Goal: Task Accomplishment & Management: Manage account settings

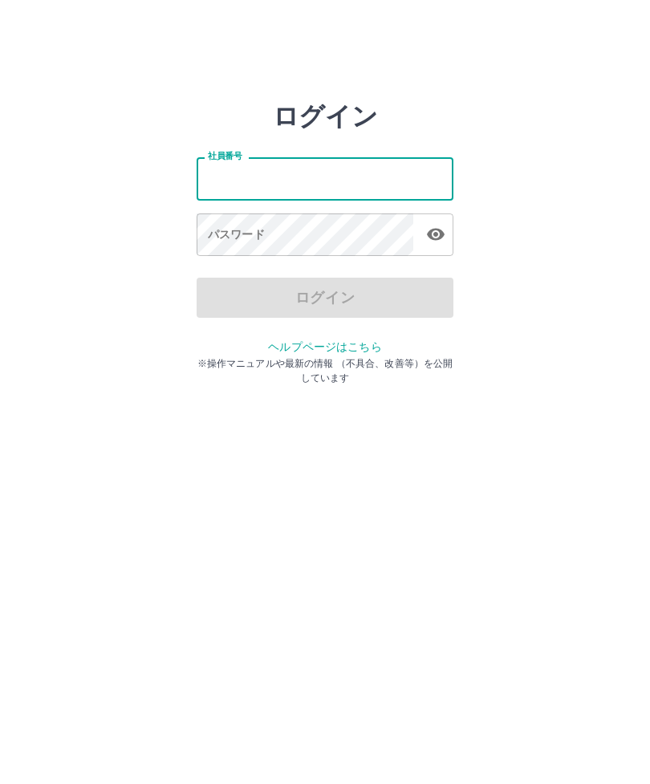
type input "*******"
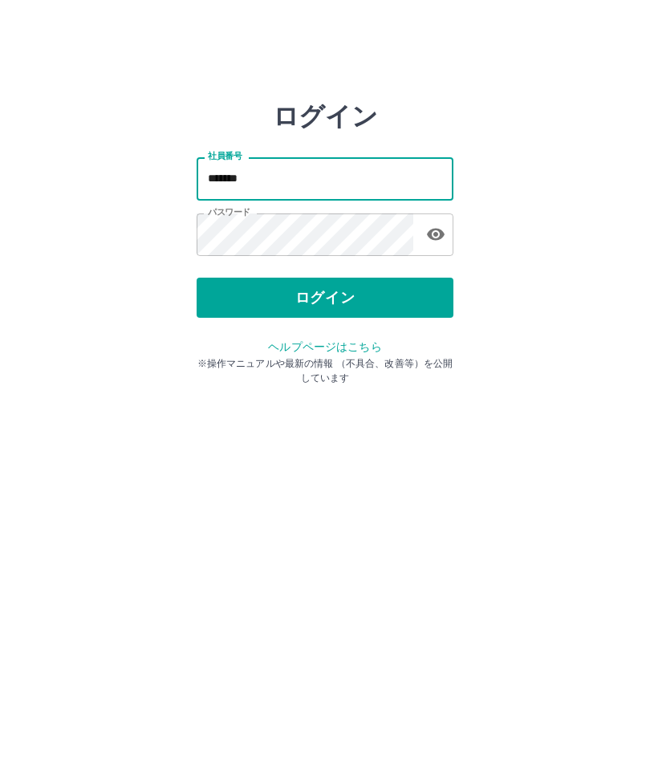
click at [388, 306] on button "ログイン" at bounding box center [325, 298] width 257 height 40
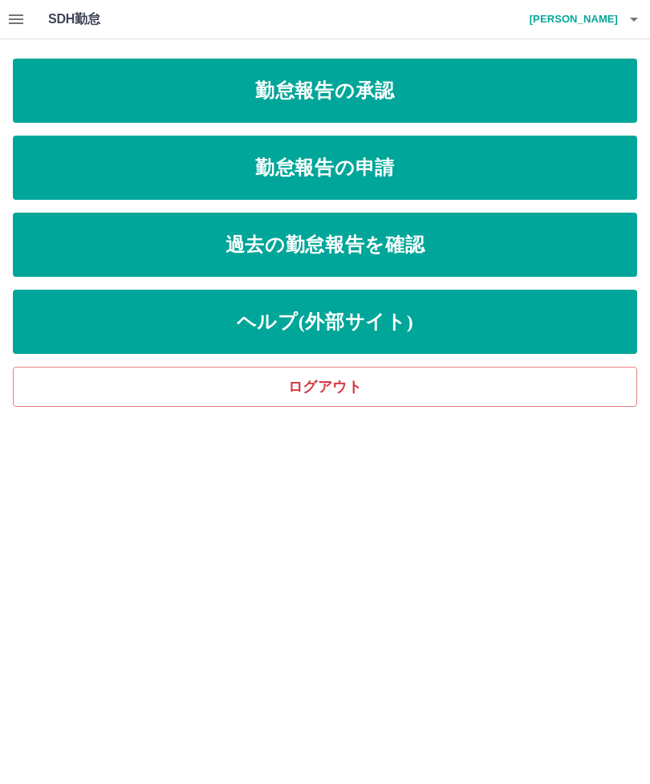
click at [486, 166] on link "勤怠報告の申請" at bounding box center [325, 168] width 624 height 64
click at [559, 91] on link "勤怠報告の承認" at bounding box center [325, 91] width 624 height 64
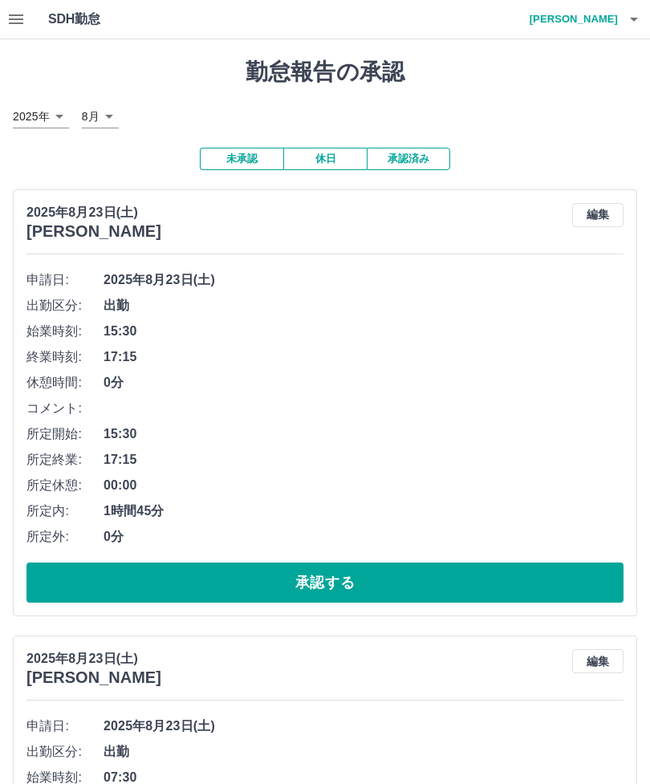
click at [460, 584] on button "承認する" at bounding box center [324, 582] width 597 height 40
click at [435, 572] on button "承認する" at bounding box center [324, 582] width 597 height 40
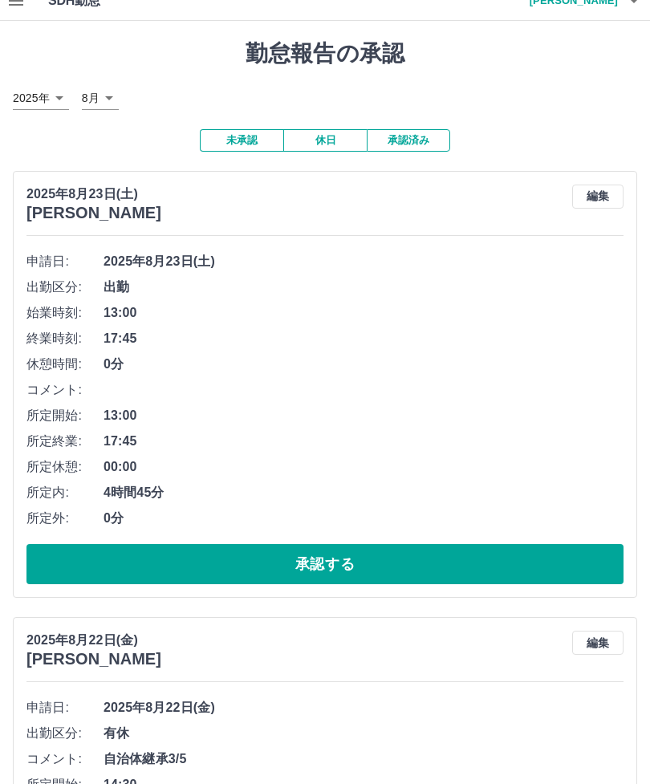
scroll to position [18, 0]
click at [550, 558] on button "承認する" at bounding box center [324, 564] width 597 height 40
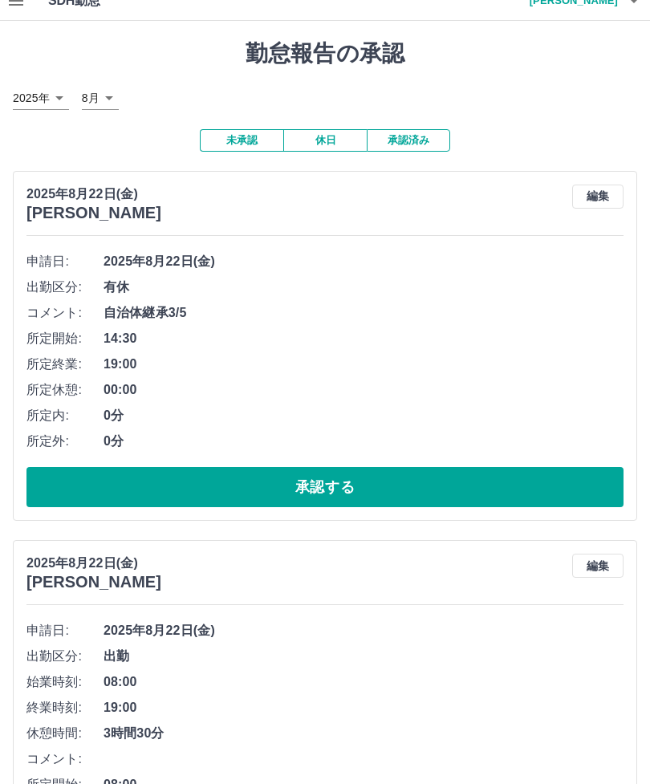
click at [562, 503] on button "承認する" at bounding box center [324, 487] width 597 height 40
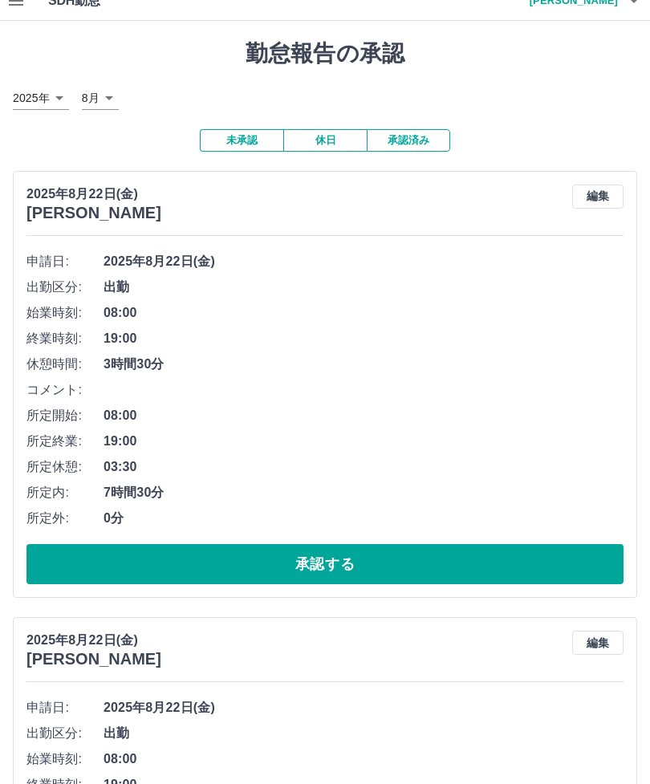
click at [550, 562] on button "承認する" at bounding box center [324, 564] width 597 height 40
click at [363, 564] on button "承認する" at bounding box center [324, 564] width 597 height 40
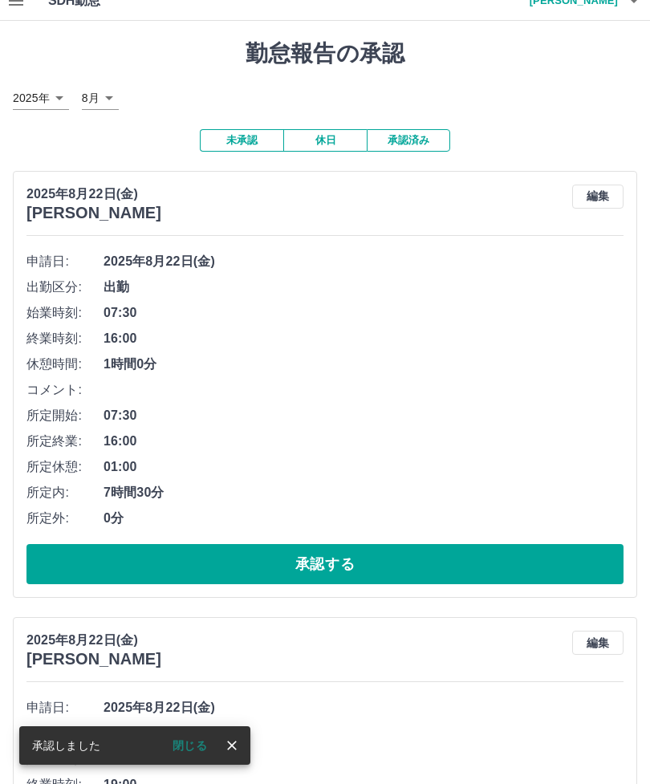
click at [476, 563] on button "承認する" at bounding box center [324, 564] width 597 height 40
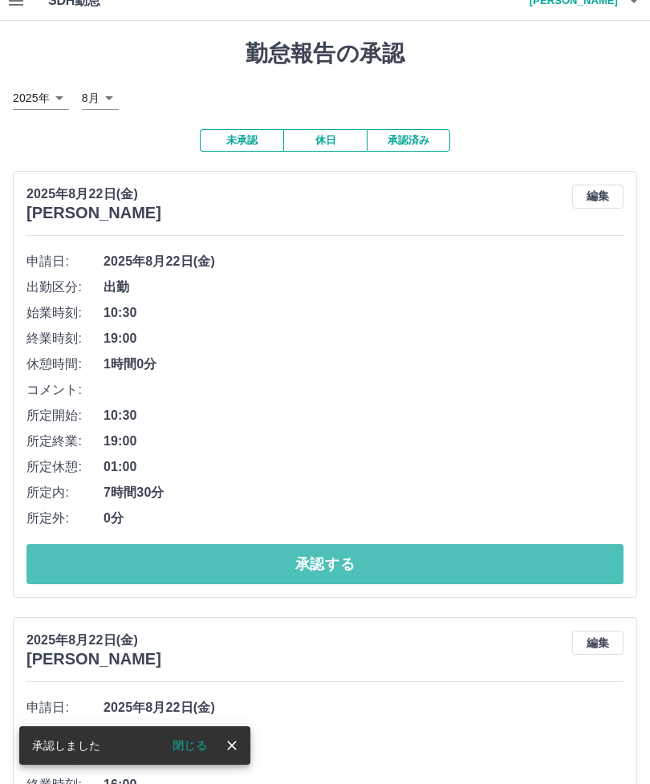
click at [473, 556] on button "承認する" at bounding box center [324, 564] width 597 height 40
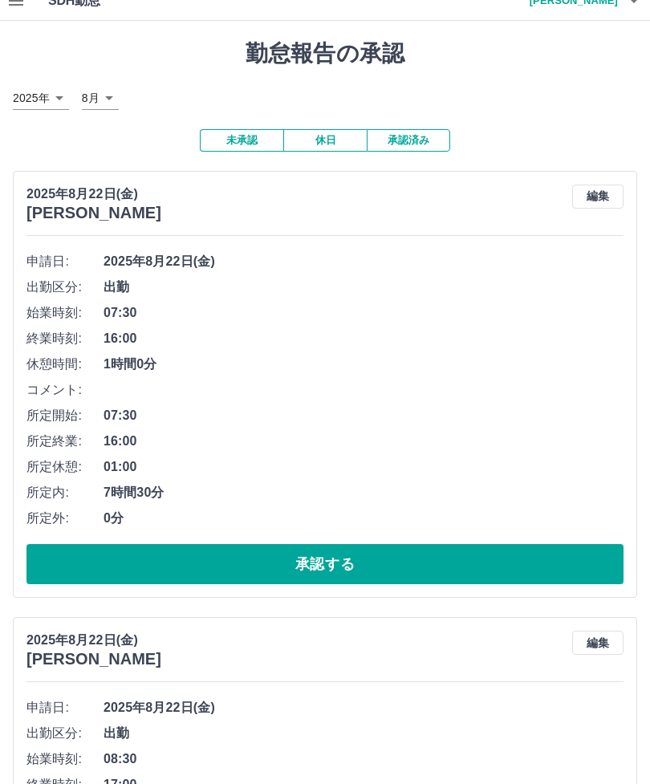
click at [525, 559] on button "承認する" at bounding box center [324, 564] width 597 height 40
click at [432, 555] on button "承認する" at bounding box center [324, 564] width 597 height 40
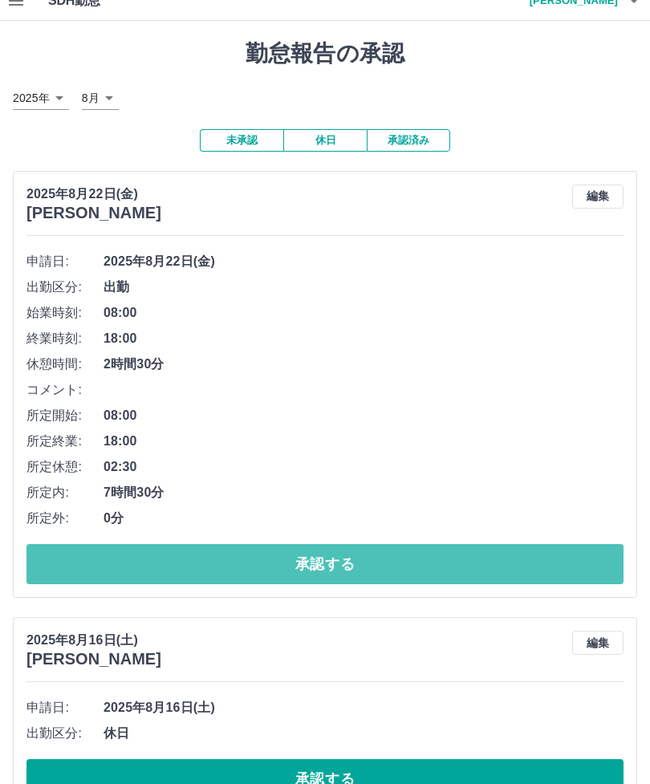
click at [429, 566] on button "承認する" at bounding box center [324, 564] width 597 height 40
